Goal: Information Seeking & Learning: Learn about a topic

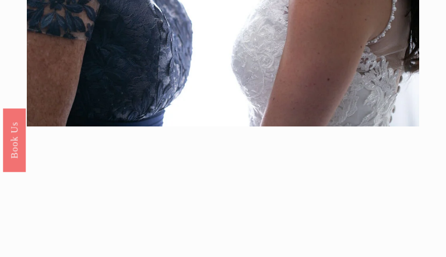
scroll to position [2504, 0]
